Goal: Obtain resource: Obtain resource

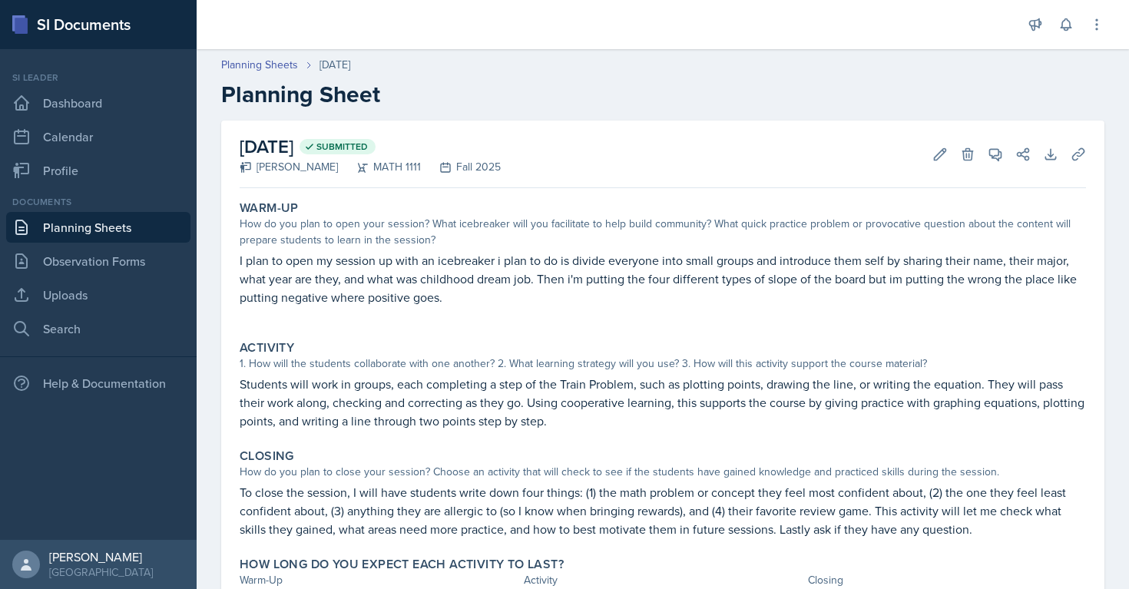
scroll to position [82, 0]
click at [104, 229] on link "Planning Sheets" at bounding box center [98, 227] width 184 height 31
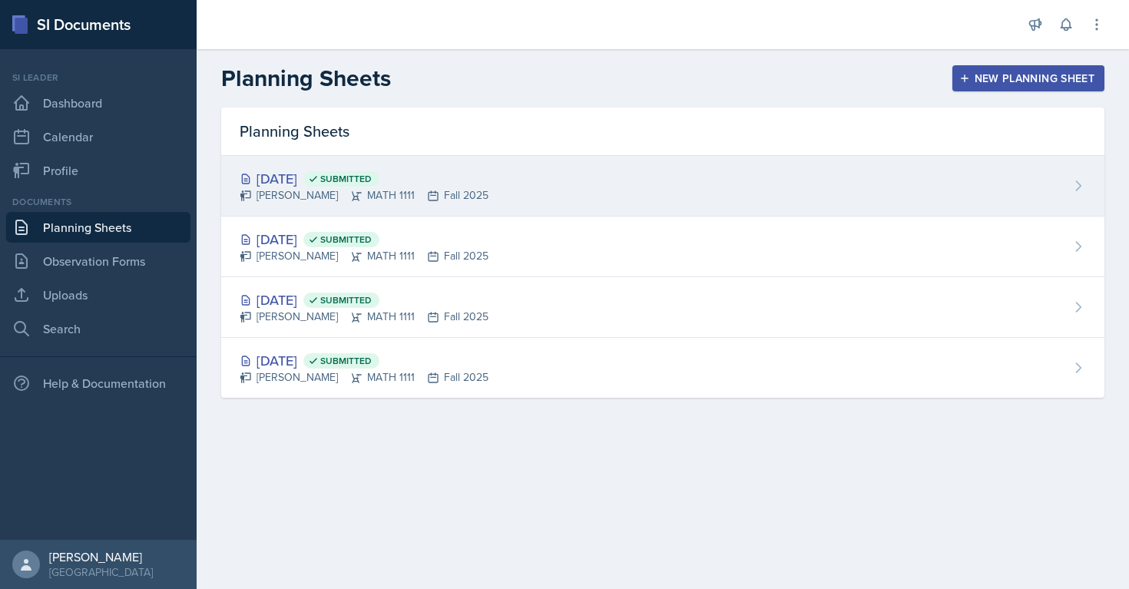
click at [378, 185] on span "Submitted" at bounding box center [341, 178] width 76 height 15
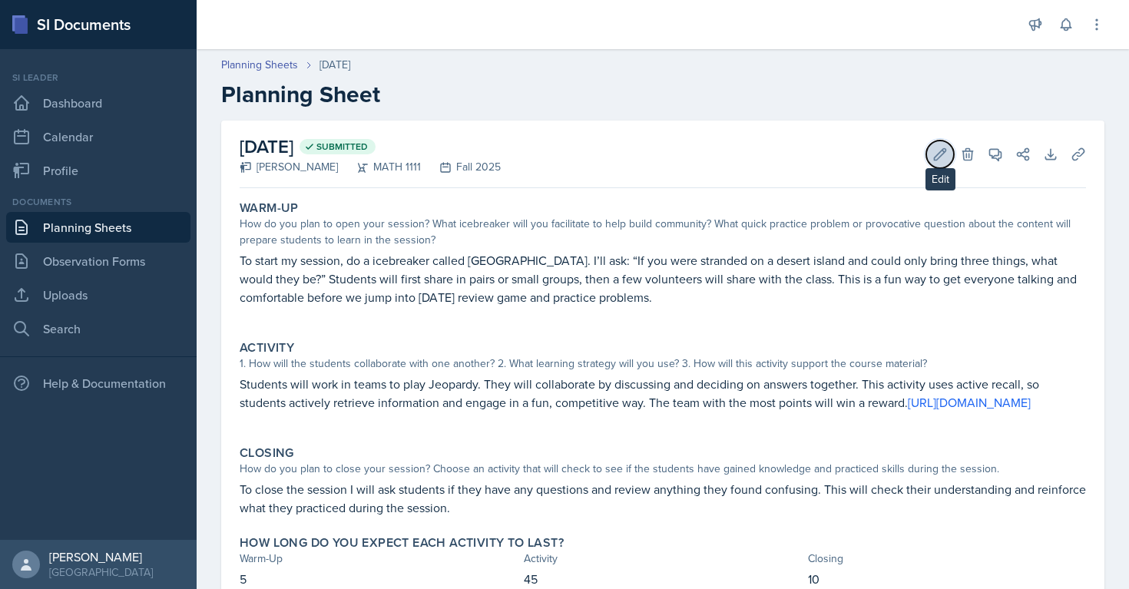
click at [940, 159] on icon at bounding box center [939, 154] width 15 height 15
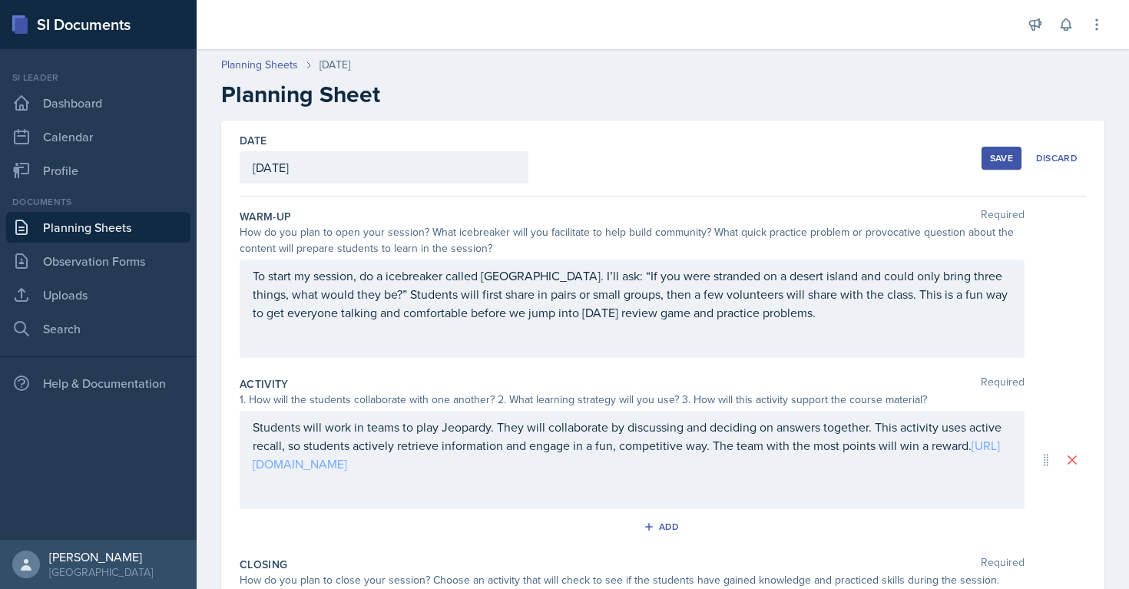
click at [409, 459] on p "Students will work in teams to play Jeopardy. They will collaborate by discussi…" at bounding box center [632, 445] width 759 height 55
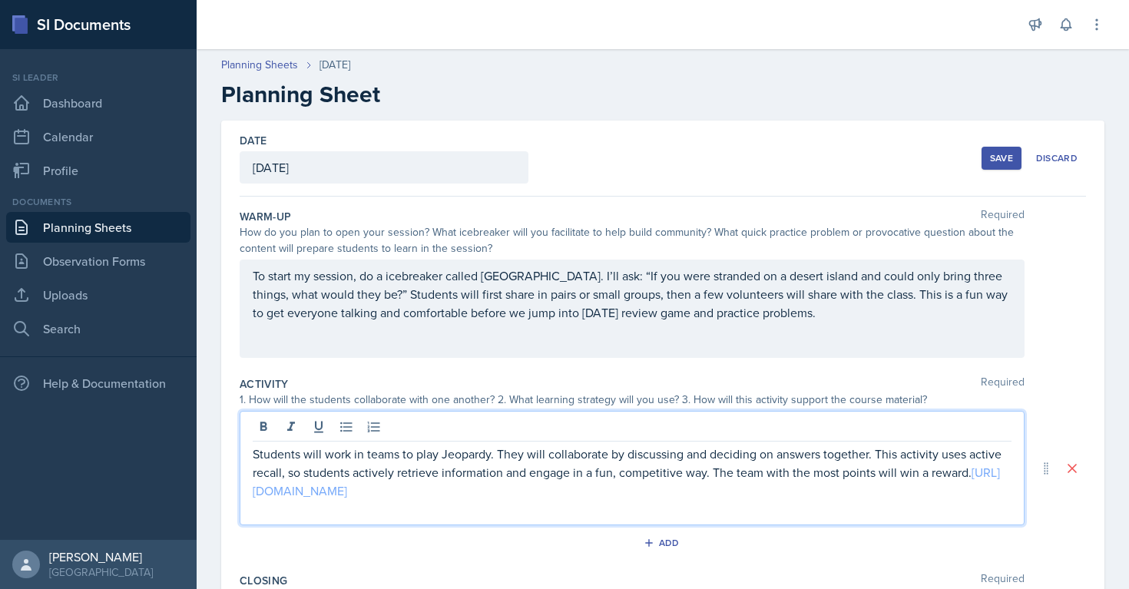
click at [322, 490] on link "https://jeopardylabs.com/edit2/1441424" at bounding box center [626, 481] width 747 height 35
click at [510, 505] on p at bounding box center [632, 509] width 759 height 18
click at [363, 495] on link "https://jeoparddylabs.com/edit2/1441424" at bounding box center [626, 481] width 747 height 35
drag, startPoint x: 474, startPoint y: 495, endPoint x: 247, endPoint y: 496, distance: 227.4
click at [247, 496] on div "Students will work in teams to play Jeopardy. They will collaborate by discussi…" at bounding box center [632, 468] width 785 height 114
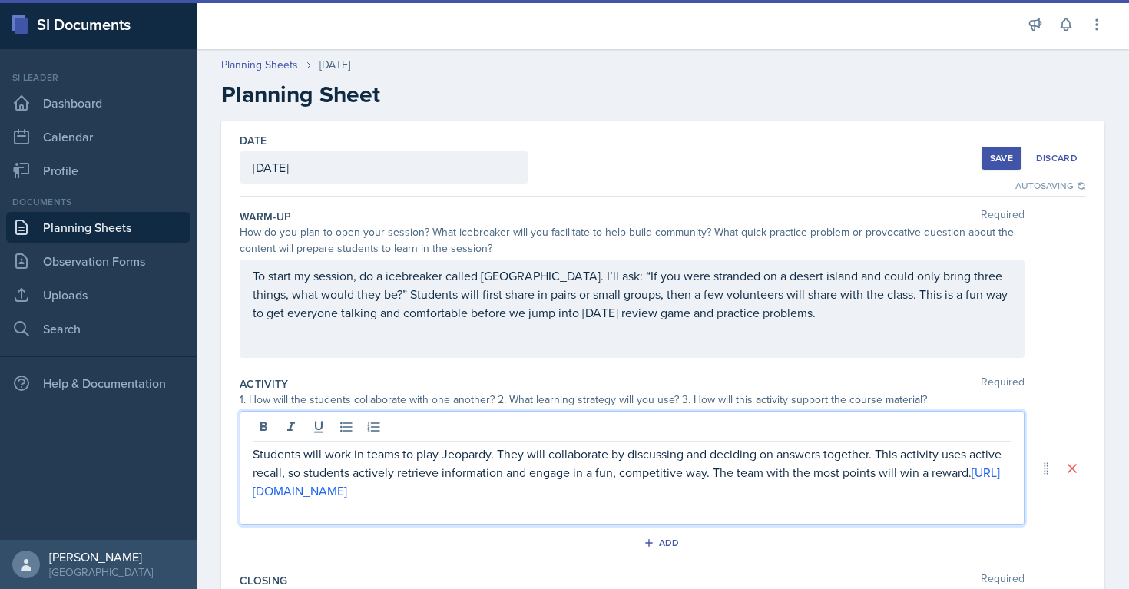
click at [492, 503] on p at bounding box center [632, 509] width 759 height 18
click at [993, 157] on div "Save" at bounding box center [1001, 158] width 23 height 12
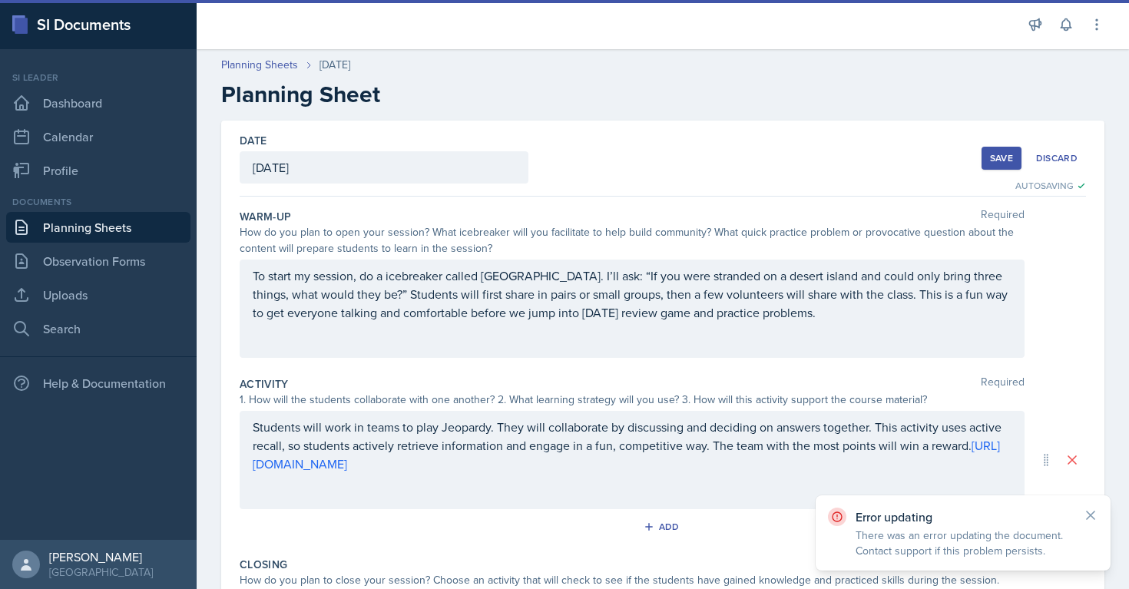
click at [31, 230] on link "Planning Sheets" at bounding box center [98, 227] width 184 height 31
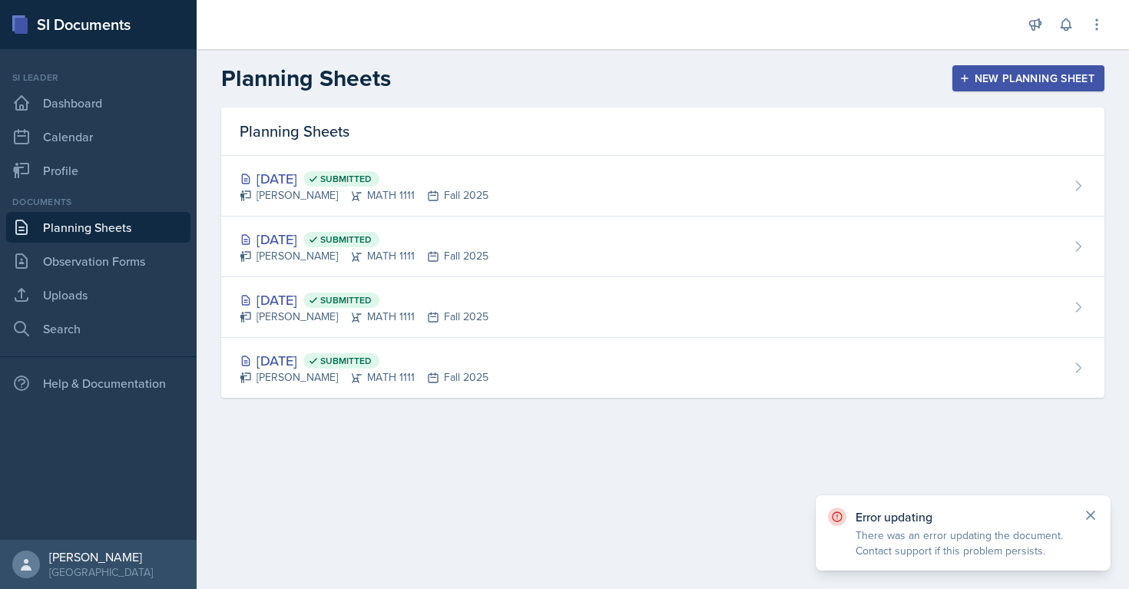
click at [1086, 514] on icon at bounding box center [1090, 515] width 15 height 15
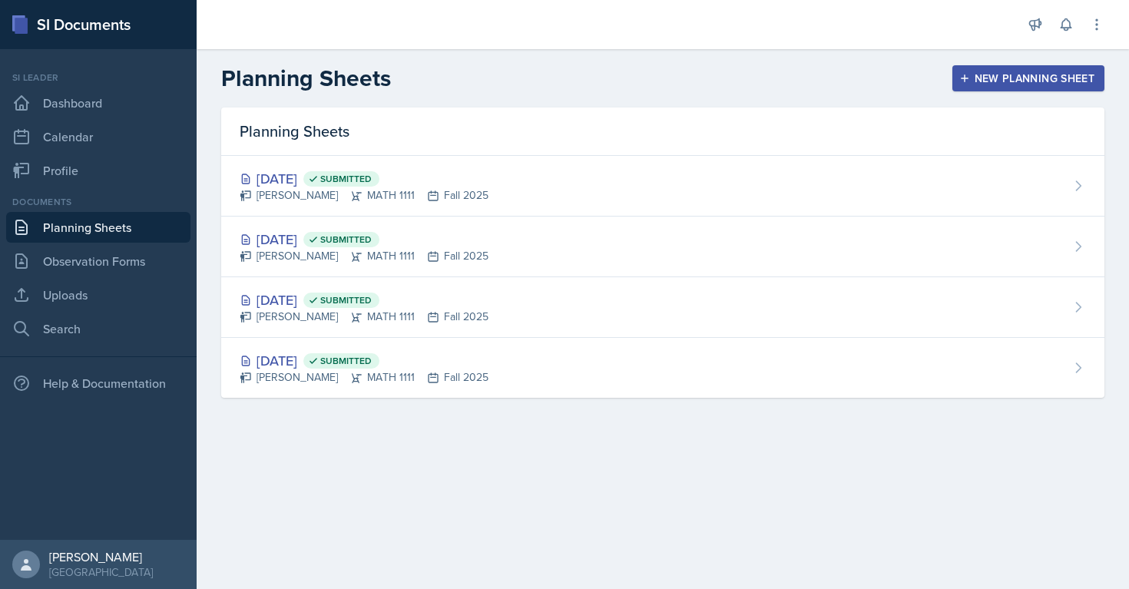
click at [28, 27] on div "SI Documents" at bounding box center [98, 24] width 197 height 49
click at [56, 94] on link "Dashboard" at bounding box center [98, 103] width 184 height 31
